Goal: Navigation & Orientation: Find specific page/section

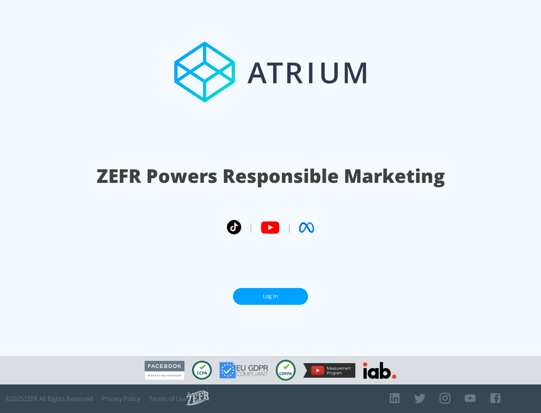
click at [270, 293] on link "Log In" at bounding box center [270, 296] width 75 height 17
